Goal: Task Accomplishment & Management: Manage account settings

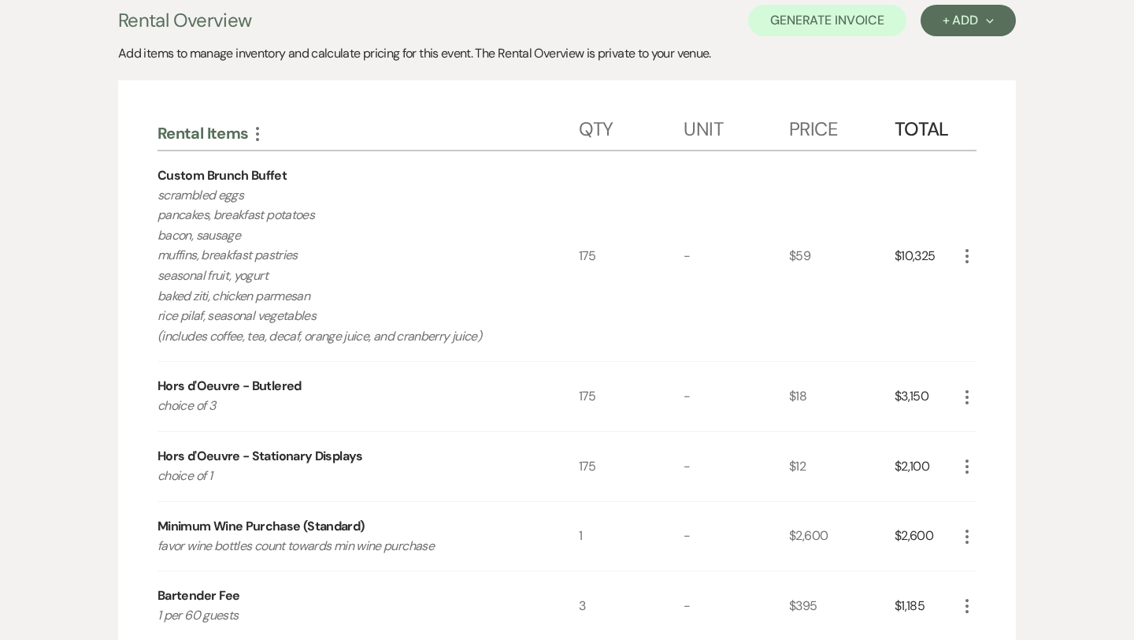
scroll to position [273, 0]
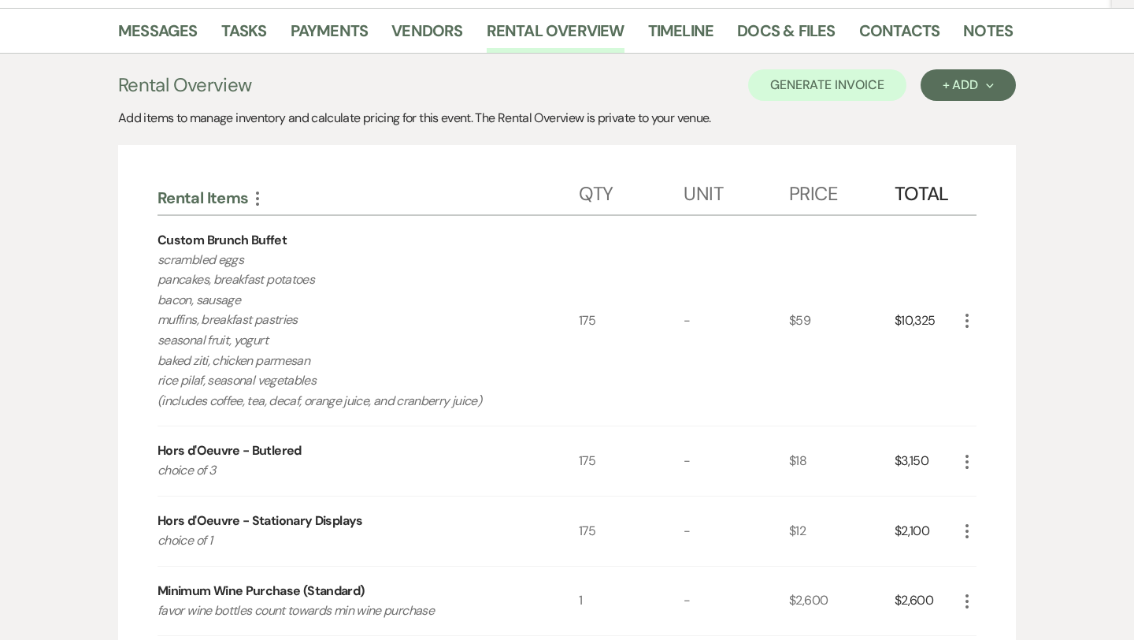
click at [967, 320] on use "button" at bounding box center [967, 321] width 3 height 14
click at [1005, 351] on button "Pencil Edit" at bounding box center [999, 351] width 82 height 25
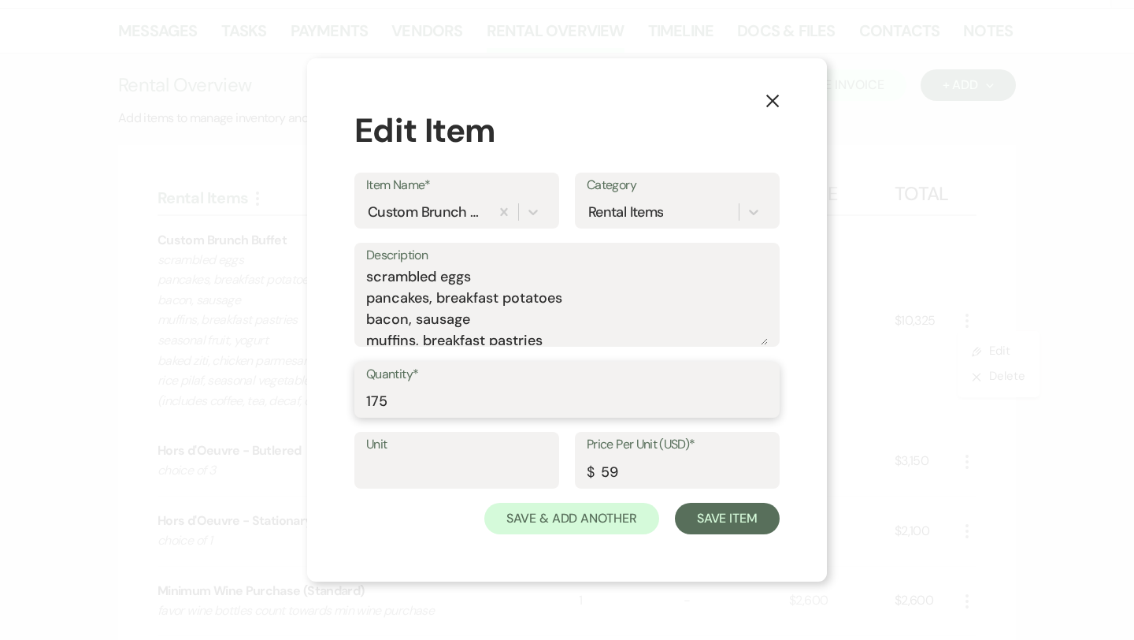
click at [422, 394] on input "175" at bounding box center [567, 400] width 402 height 31
type input "220"
click at [722, 524] on button "Save Item" at bounding box center [727, 519] width 105 height 32
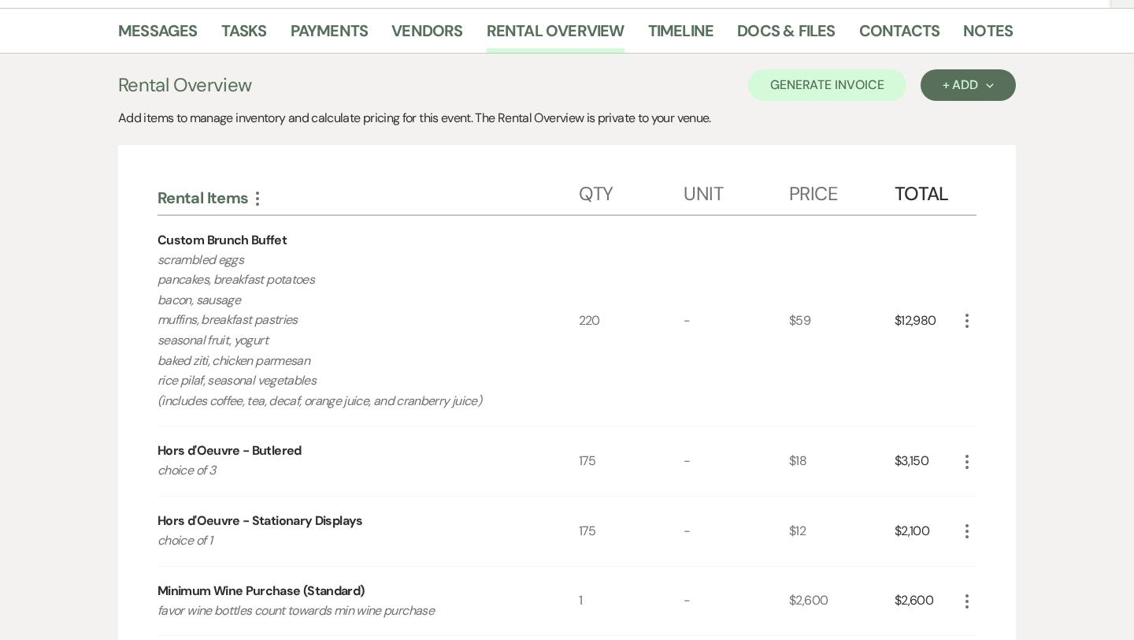
click at [967, 456] on use "button" at bounding box center [967, 462] width 3 height 14
click at [990, 488] on button "Pencil Edit" at bounding box center [999, 492] width 82 height 25
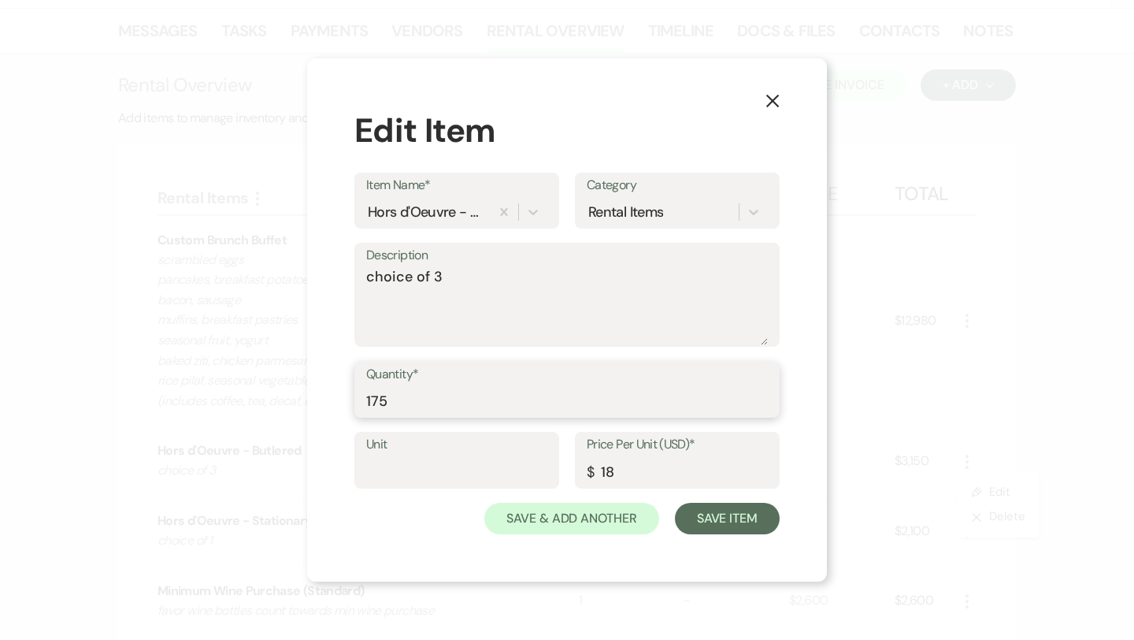
click at [427, 390] on input "175" at bounding box center [567, 400] width 402 height 31
type input "220"
click at [710, 510] on button "Save Item" at bounding box center [727, 519] width 105 height 32
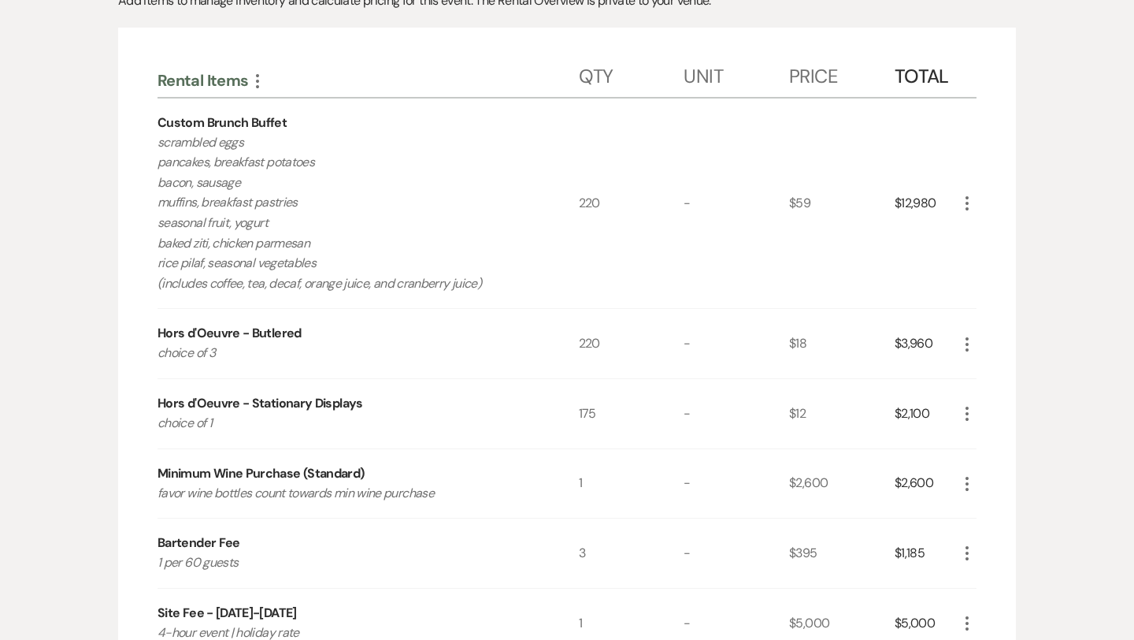
scroll to position [388, 0]
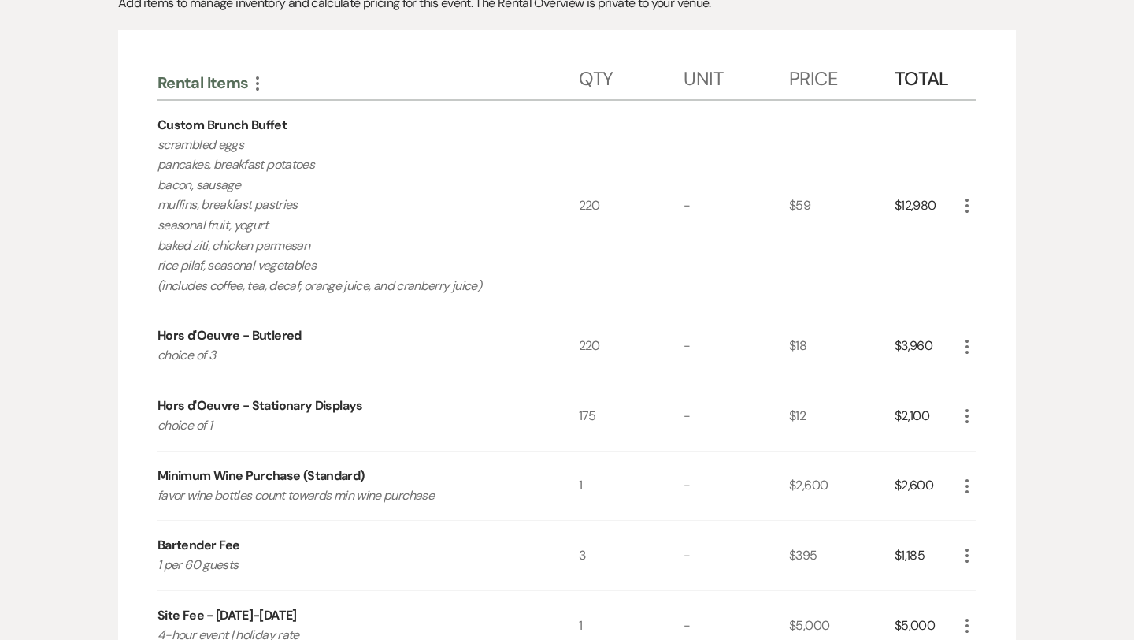
click at [962, 421] on icon "More" at bounding box center [967, 415] width 19 height 19
click at [997, 448] on button "Pencil Edit" at bounding box center [999, 446] width 82 height 25
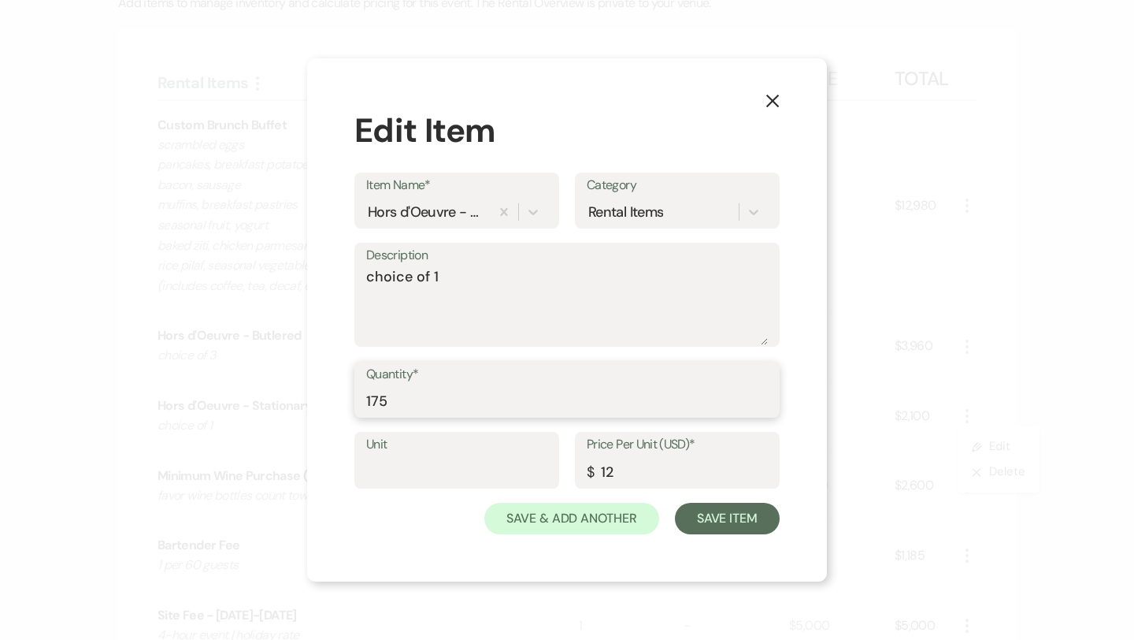
click at [447, 403] on input "175" at bounding box center [567, 400] width 402 height 31
type input "220"
click at [744, 509] on button "Save Item" at bounding box center [727, 519] width 105 height 32
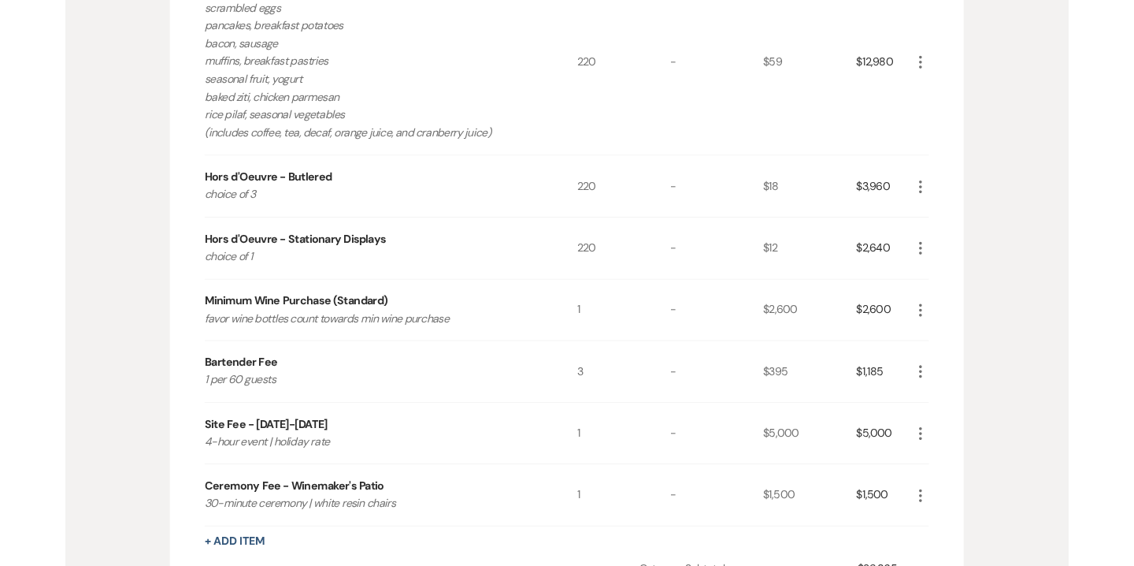
scroll to position [575, 0]
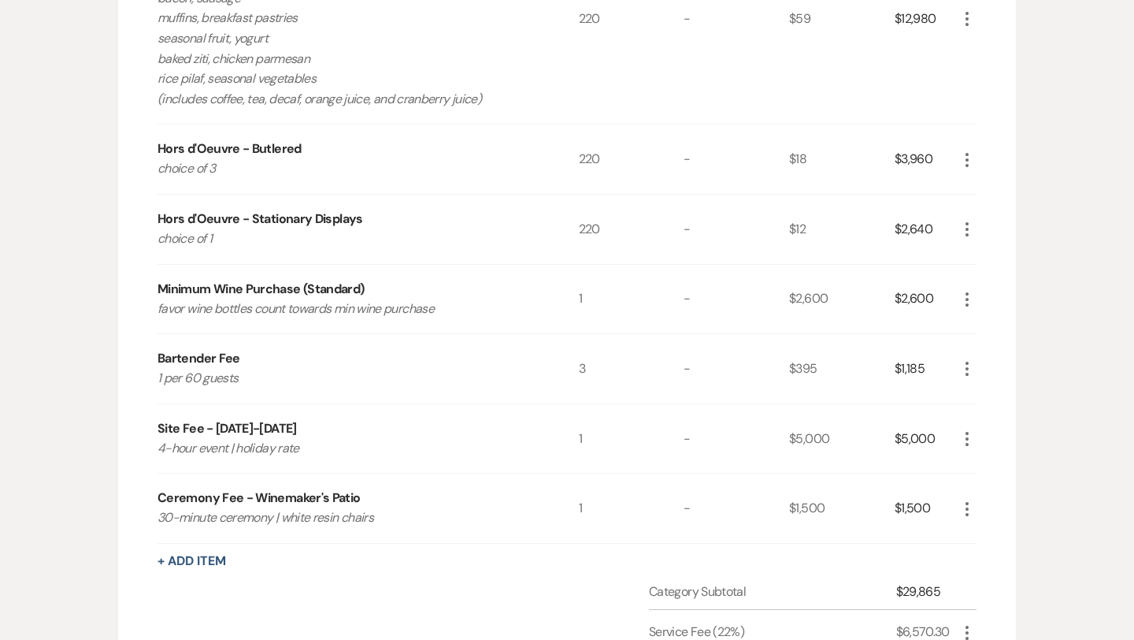
click at [1020, 624] on div "Messages Tasks Payments Vendors Rental Overview Timeline Docs & Files Contacts …" at bounding box center [567, 333] width 1134 height 1255
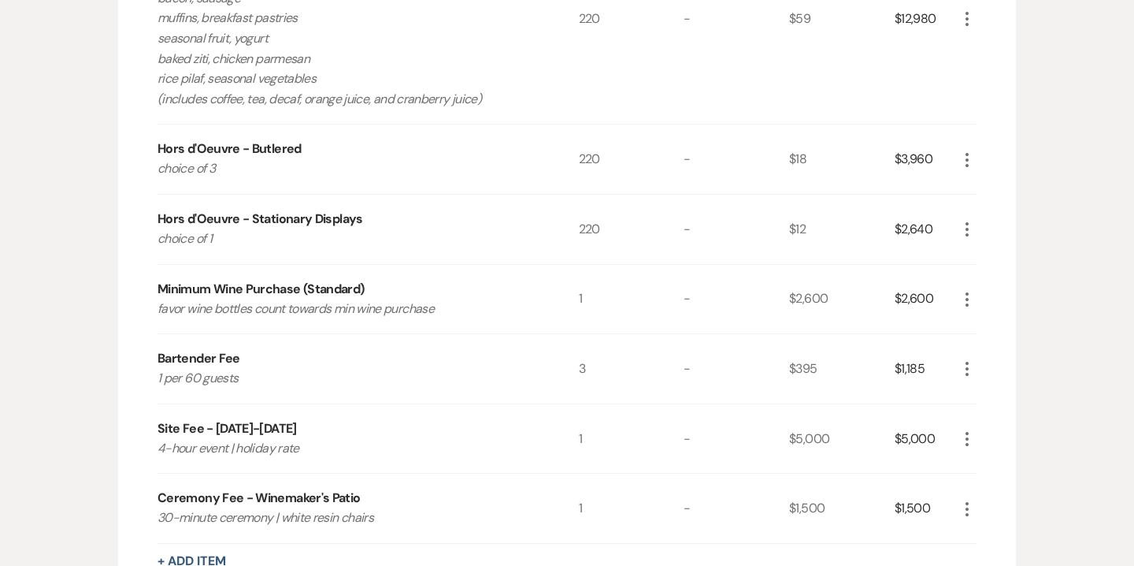
click at [967, 377] on icon "More" at bounding box center [967, 368] width 19 height 19
click at [994, 399] on button "Pencil Edit" at bounding box center [999, 399] width 82 height 25
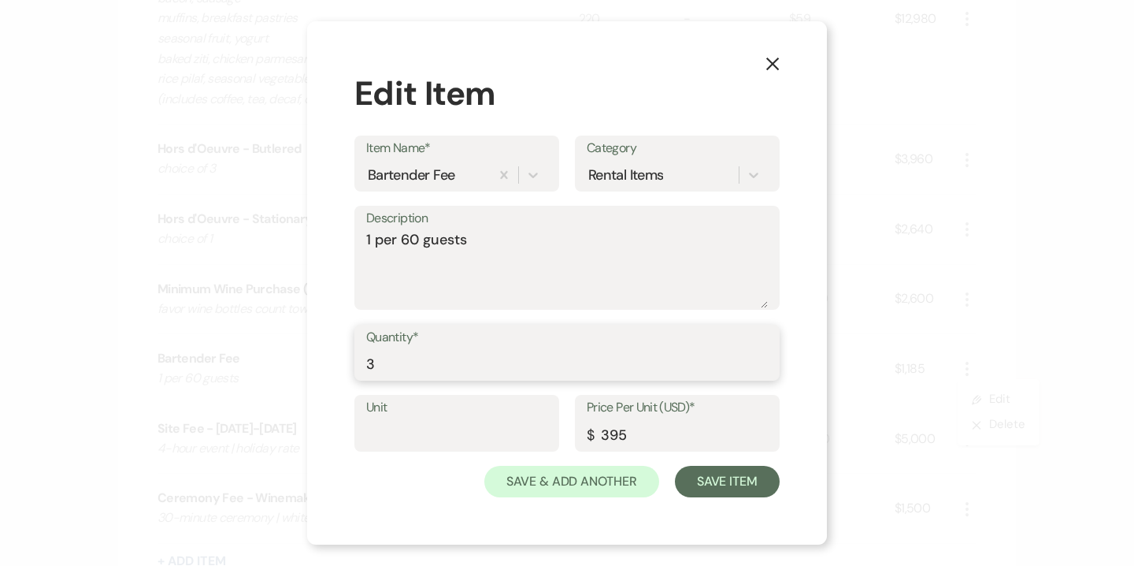
click at [393, 364] on input "3" at bounding box center [567, 363] width 402 height 31
drag, startPoint x: 393, startPoint y: 364, endPoint x: 393, endPoint y: 348, distance: 15.8
click at [393, 364] on input "3" at bounding box center [567, 363] width 402 height 31
type input "4"
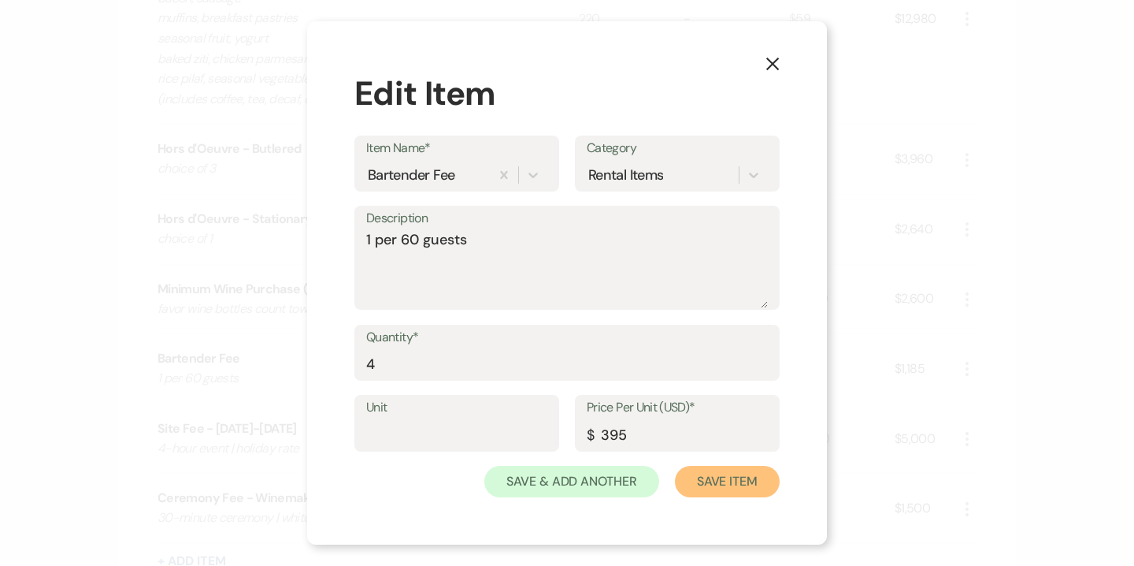
click at [733, 495] on button "Save Item" at bounding box center [727, 482] width 105 height 32
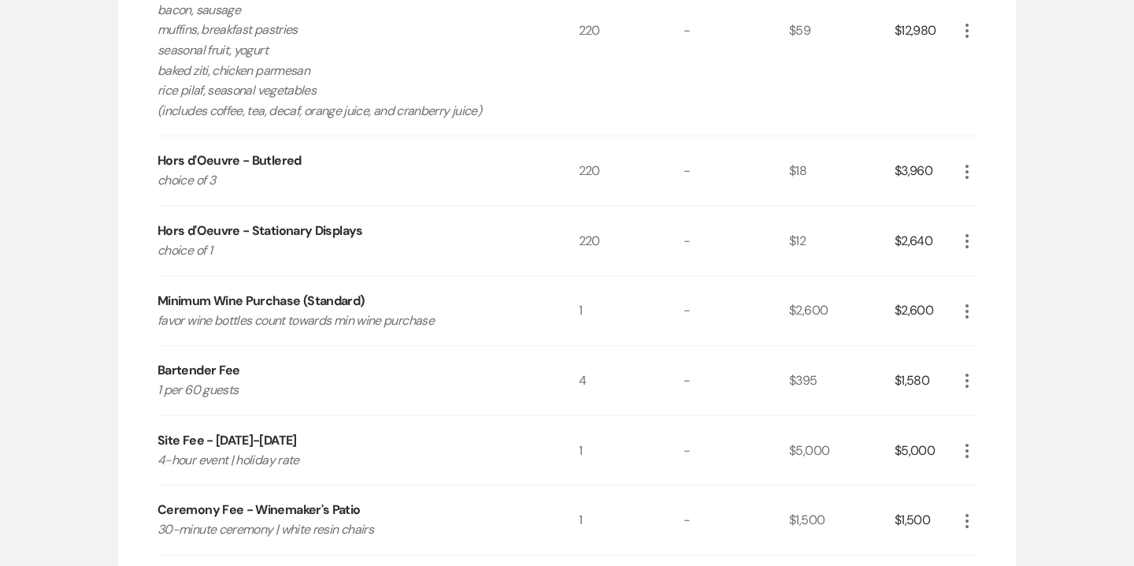
scroll to position [562, 0]
